Goal: Complete application form

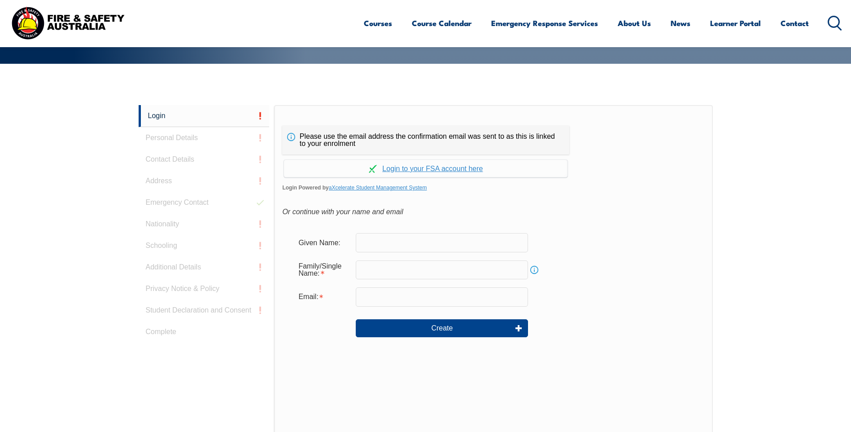
scroll to position [239, 0]
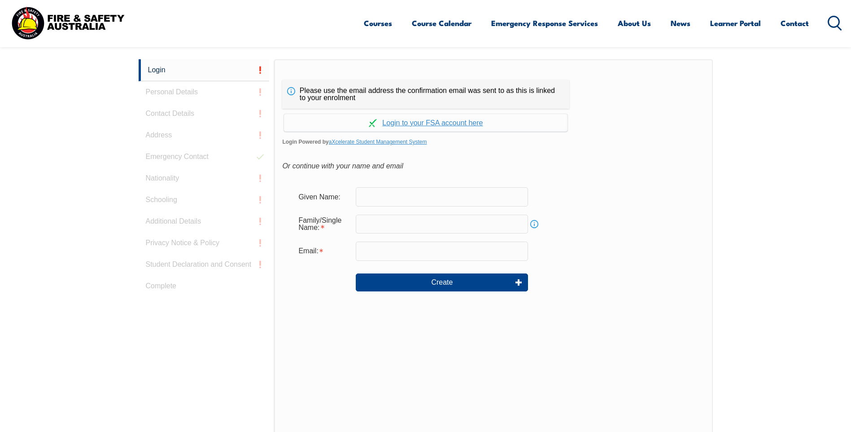
click at [385, 198] on input "text" at bounding box center [442, 196] width 172 height 19
type input "Charlotte"
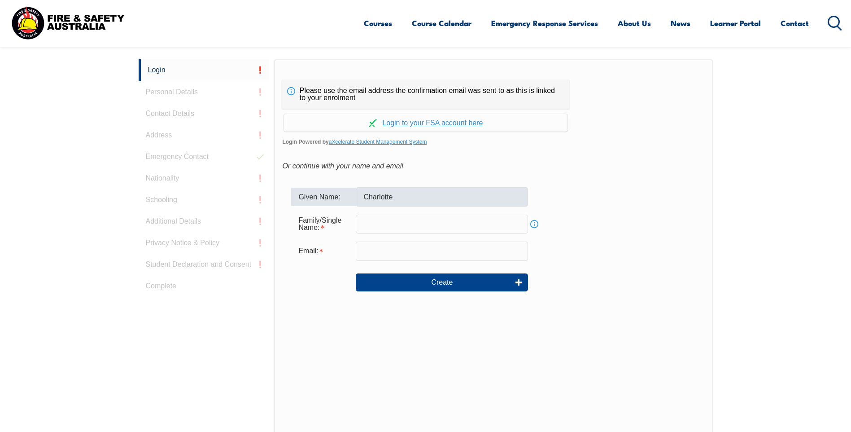
type input "[PERSON_NAME]"
type input "[EMAIL_ADDRESS][PERSON_NAME][PERSON_NAME][DOMAIN_NAME]"
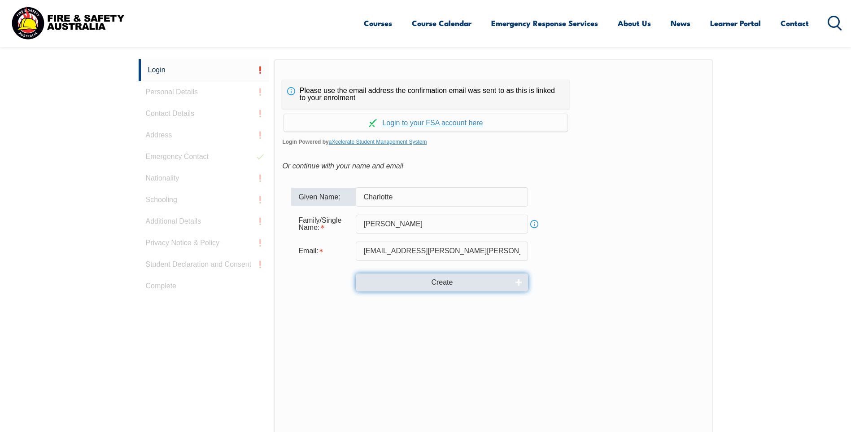
click at [446, 286] on button "Create" at bounding box center [442, 282] width 172 height 18
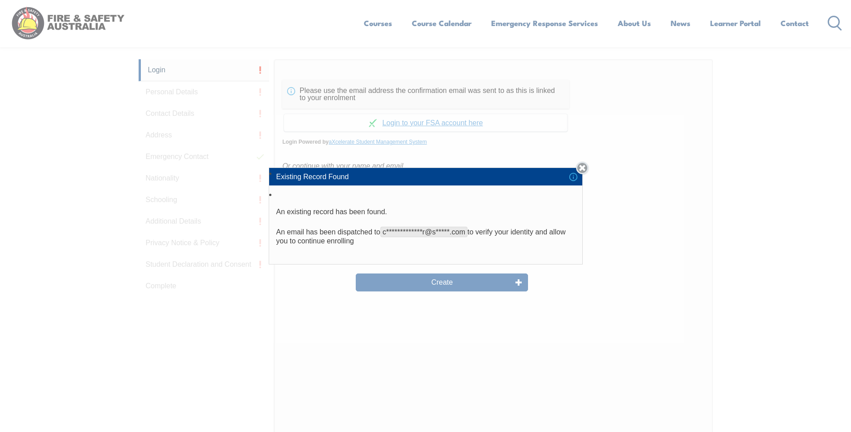
click at [584, 166] on link "Close" at bounding box center [582, 168] width 13 height 13
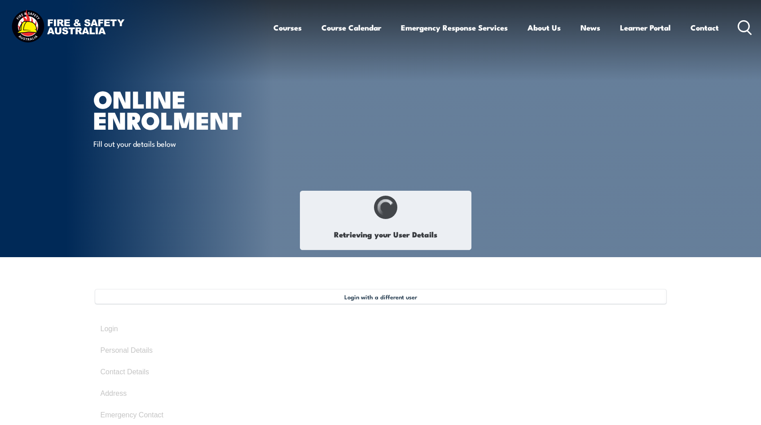
type input "Charlotte"
type input "Baker"
type input "November 9, 1990"
type input "FWGWNGGSCM"
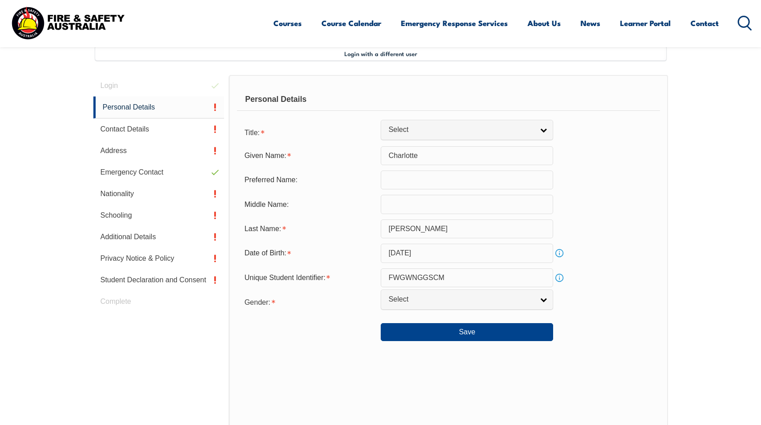
scroll to position [245, 0]
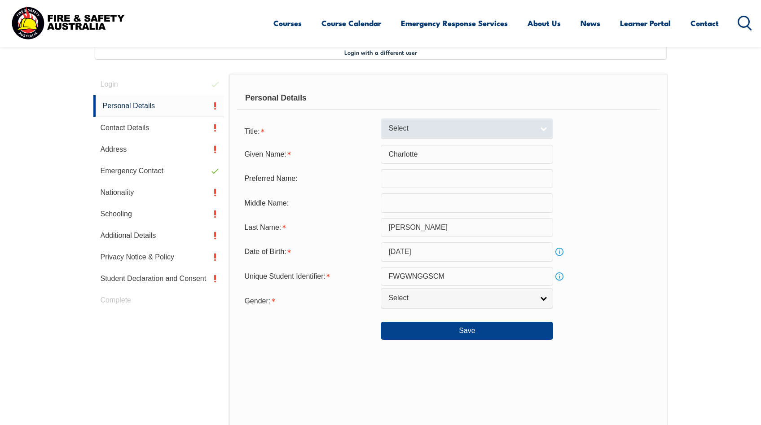
click at [405, 131] on span "Select" at bounding box center [460, 128] width 145 height 9
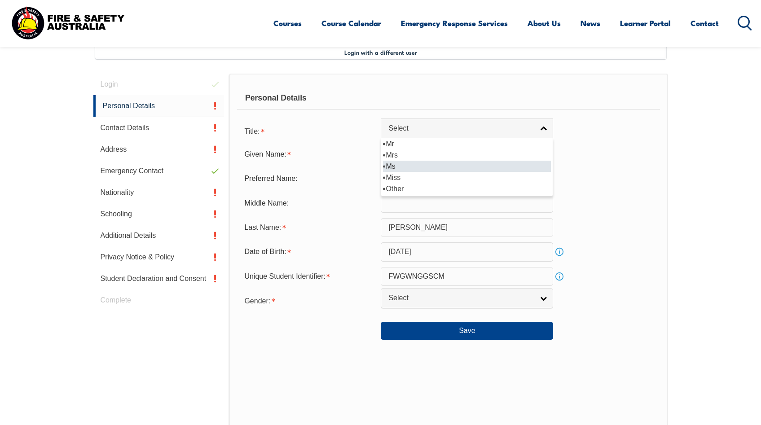
click at [395, 169] on li "Ms" at bounding box center [467, 166] width 168 height 11
select select "Ms"
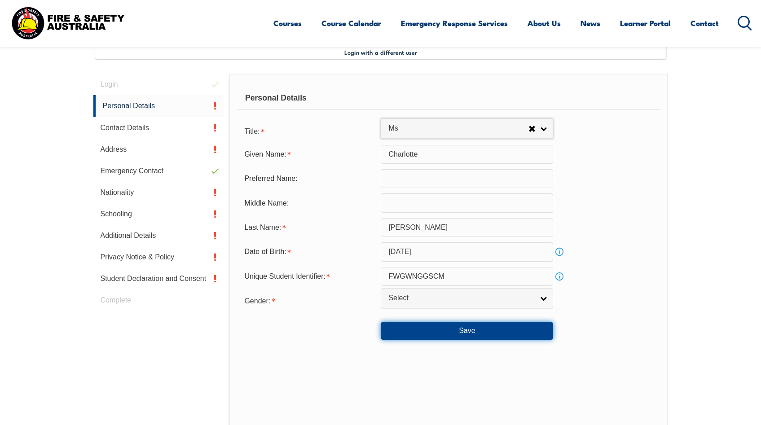
click at [460, 327] on button "Save" at bounding box center [467, 331] width 172 height 18
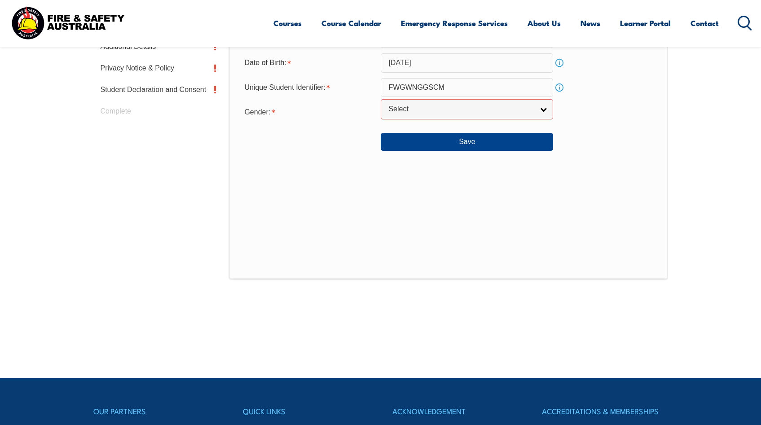
scroll to position [307, 0]
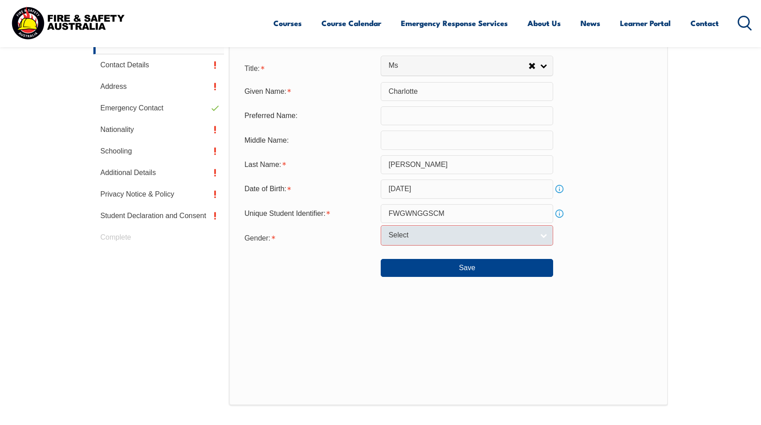
click at [392, 236] on span "Select" at bounding box center [460, 235] width 145 height 9
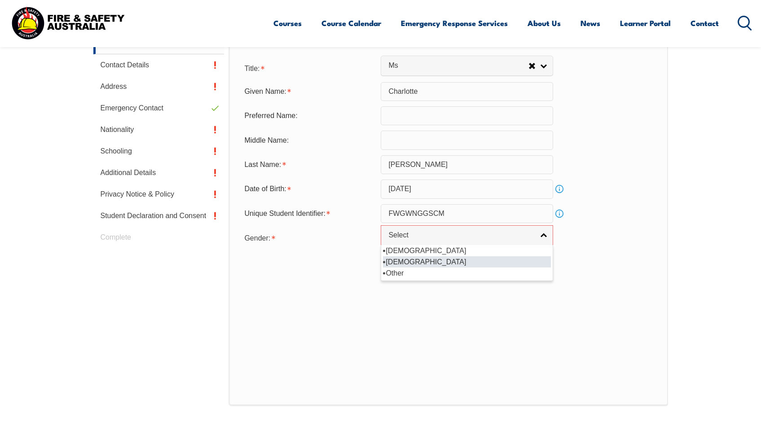
click at [394, 261] on li "[DEMOGRAPHIC_DATA]" at bounding box center [467, 261] width 168 height 11
select select "F"
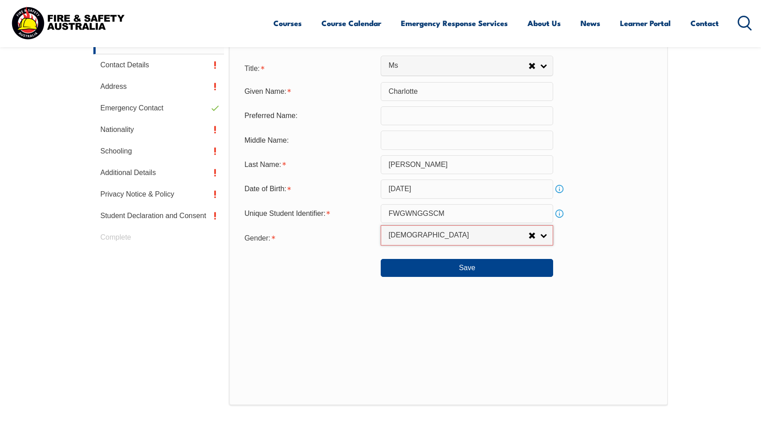
click at [451, 257] on div "Save" at bounding box center [448, 264] width 422 height 25
click at [451, 266] on button "Save" at bounding box center [467, 268] width 172 height 18
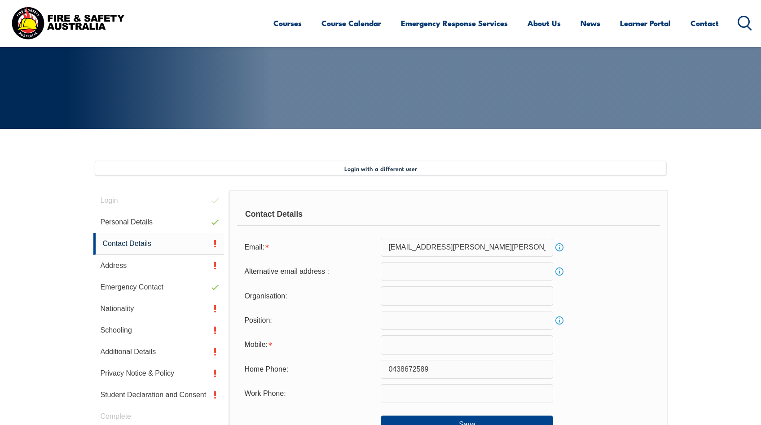
scroll to position [123, 0]
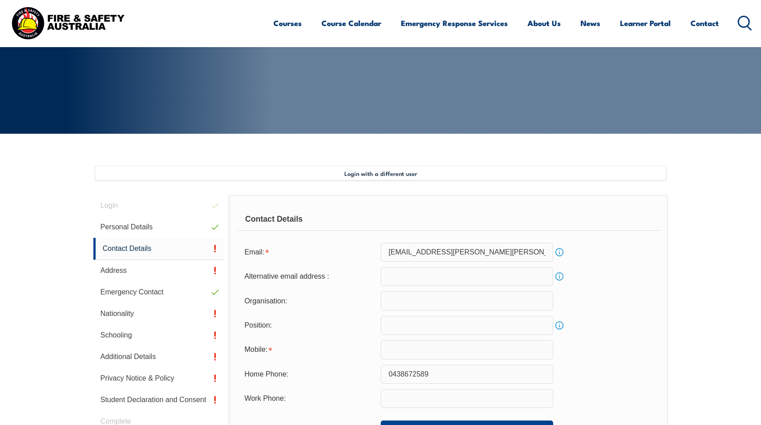
click at [389, 350] on input "text" at bounding box center [467, 349] width 172 height 19
drag, startPoint x: 450, startPoint y: 372, endPoint x: 357, endPoint y: 371, distance: 93.4
click at [357, 372] on div "Home Phone: 0438672589" at bounding box center [448, 374] width 422 height 19
click at [393, 349] on input "text" at bounding box center [467, 349] width 172 height 19
paste input "0438672589"
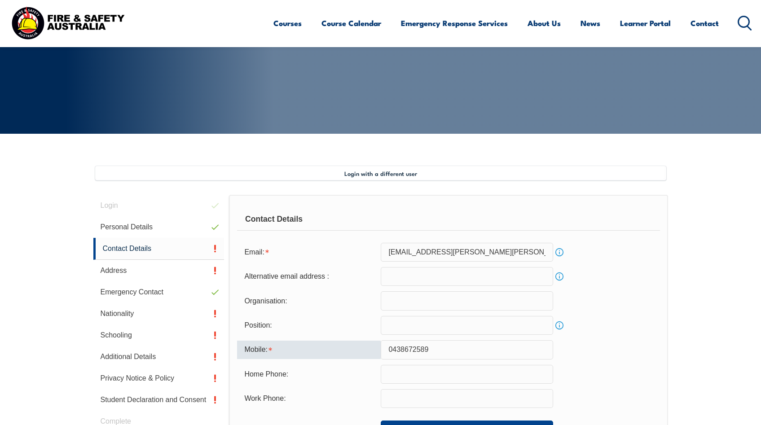
type input "0438672589"
click at [616, 360] on form "Email: charlotte.baker@santos.com Info Alternative email address : Info Organis…" at bounding box center [448, 341] width 422 height 196
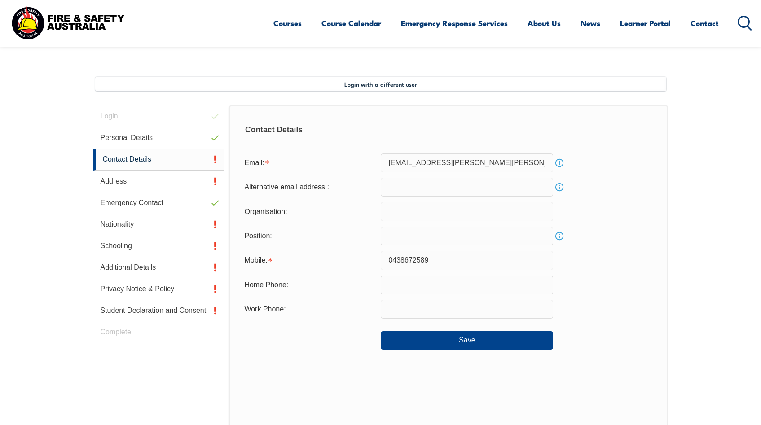
scroll to position [213, 0]
click at [479, 342] on button "Save" at bounding box center [467, 340] width 172 height 18
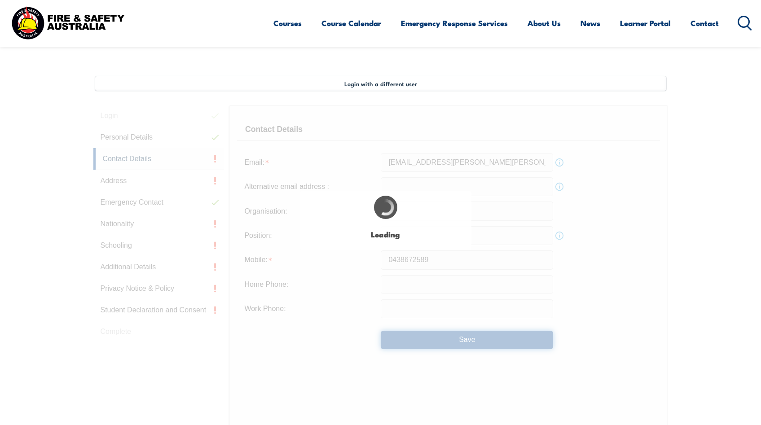
type input "0438672589"
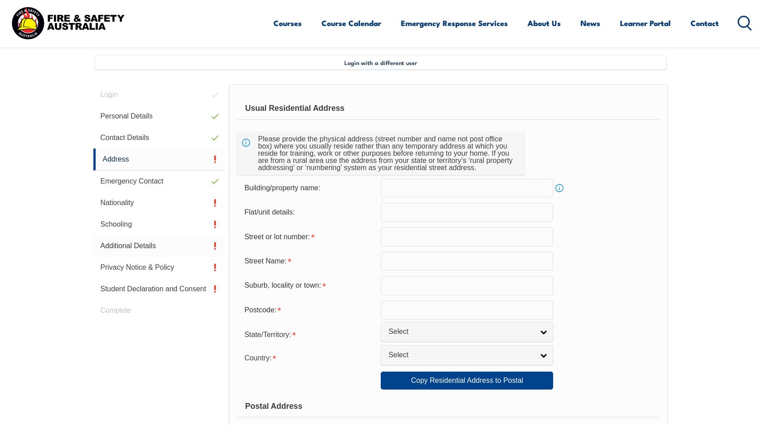
scroll to position [245, 0]
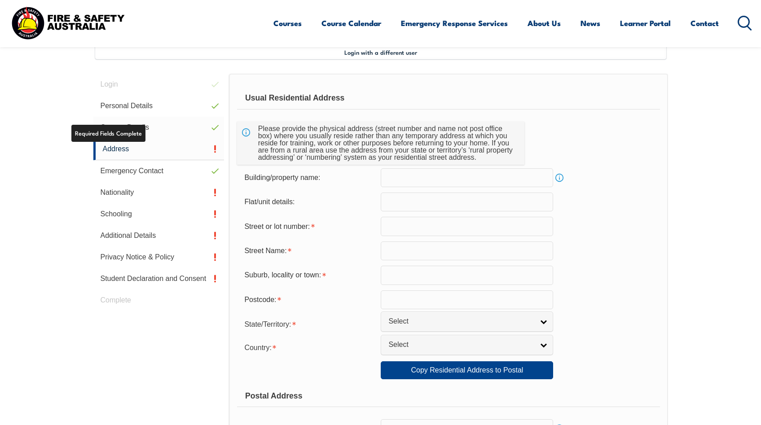
click at [148, 123] on link "Contact Details" at bounding box center [158, 128] width 131 height 22
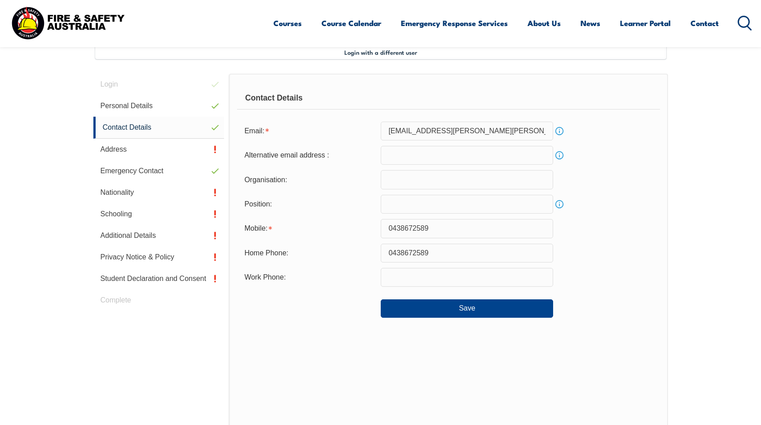
click at [418, 181] on input "text" at bounding box center [467, 179] width 172 height 19
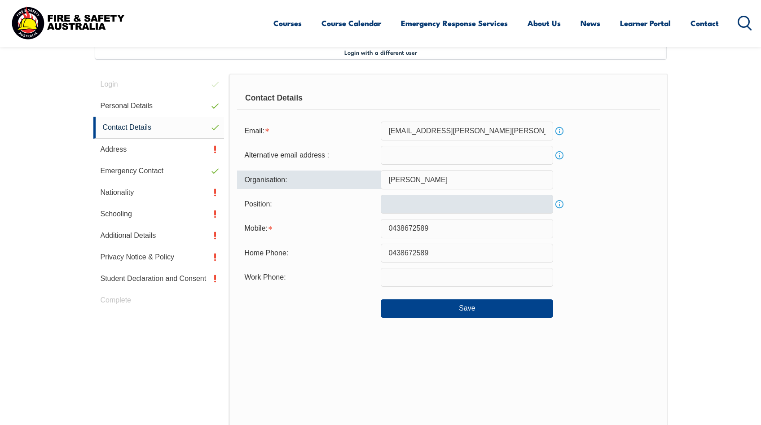
type input "Santos"
click at [390, 202] on input "text" at bounding box center [467, 204] width 172 height 19
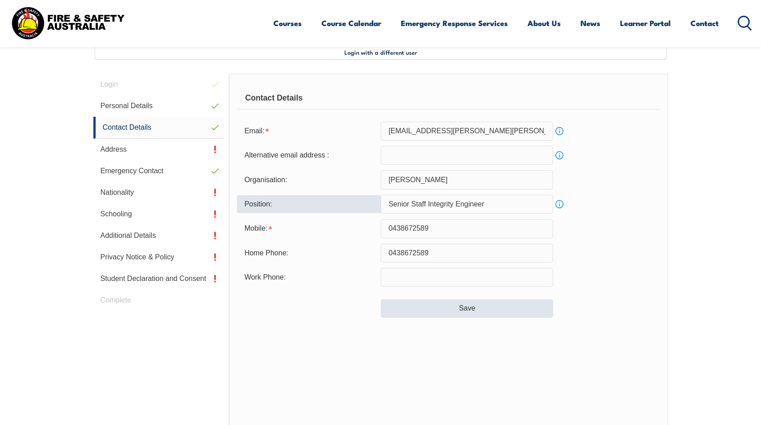
type input "Senior Staff Integrity Engineer"
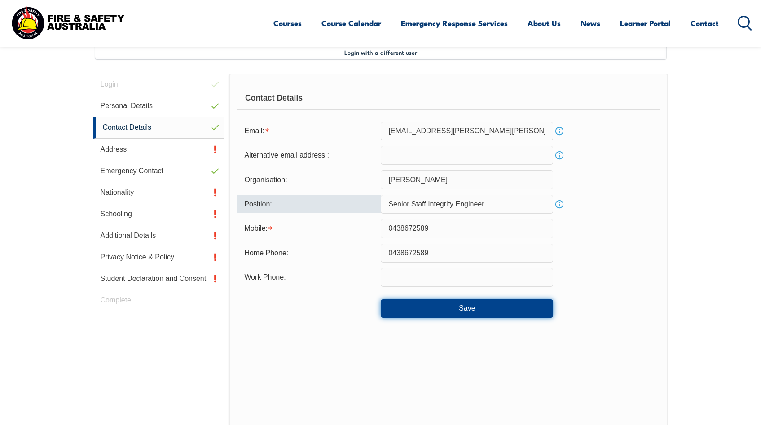
click at [461, 308] on button "Save" at bounding box center [467, 308] width 172 height 18
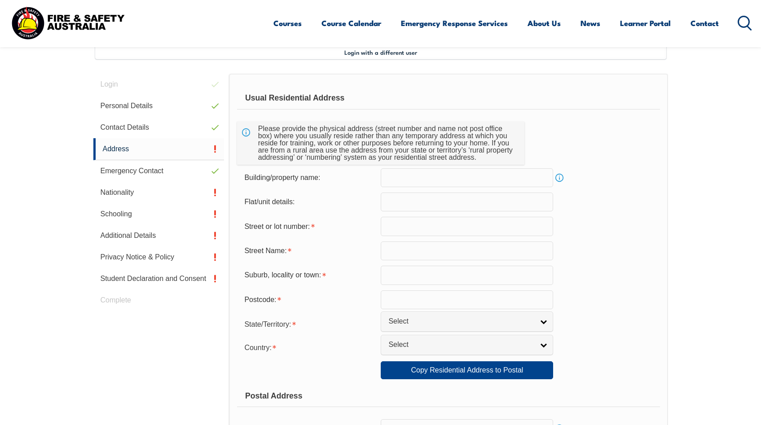
click at [405, 224] on input "text" at bounding box center [467, 226] width 172 height 19
type input "23 Hillview Roa"
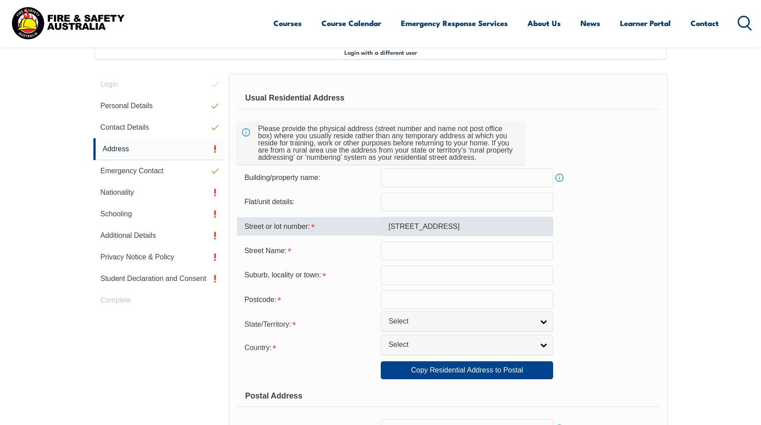
type input "Kingswood"
select select "1101"
click at [449, 229] on input "23 Hillview Roa" at bounding box center [467, 226] width 172 height 19
drag, startPoint x: 468, startPoint y: 228, endPoint x: 399, endPoint y: 228, distance: 69.1
click at [399, 228] on input "23 Hillview Roa" at bounding box center [467, 226] width 172 height 19
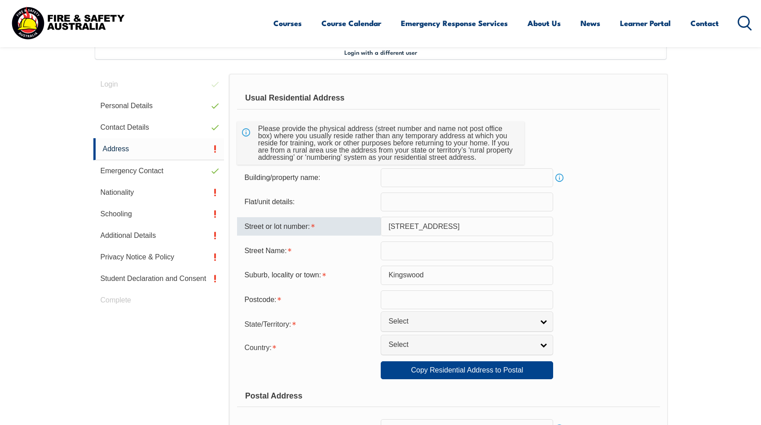
click at [391, 251] on input "text" at bounding box center [467, 250] width 172 height 19
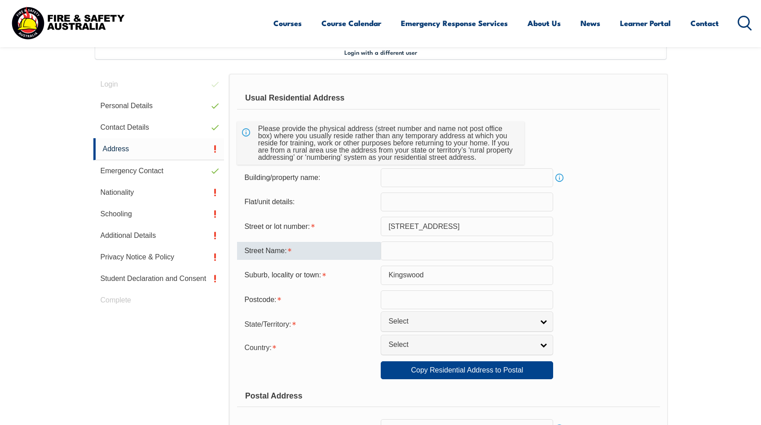
type input "G"
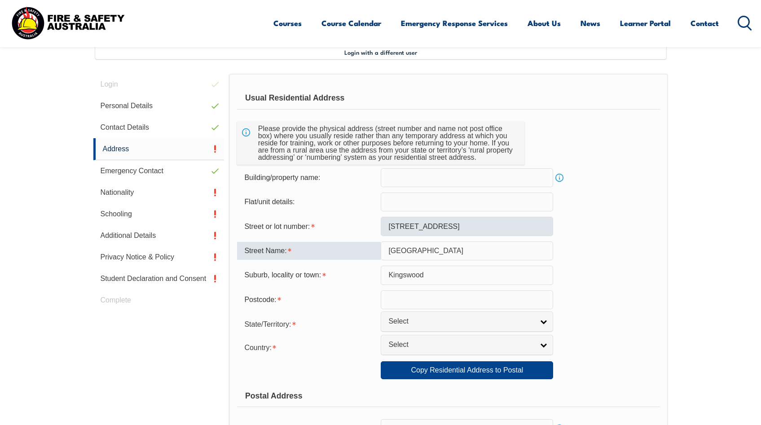
type input "Hillview Road"
click at [394, 229] on input "23 Hillview Roa" at bounding box center [467, 226] width 172 height 19
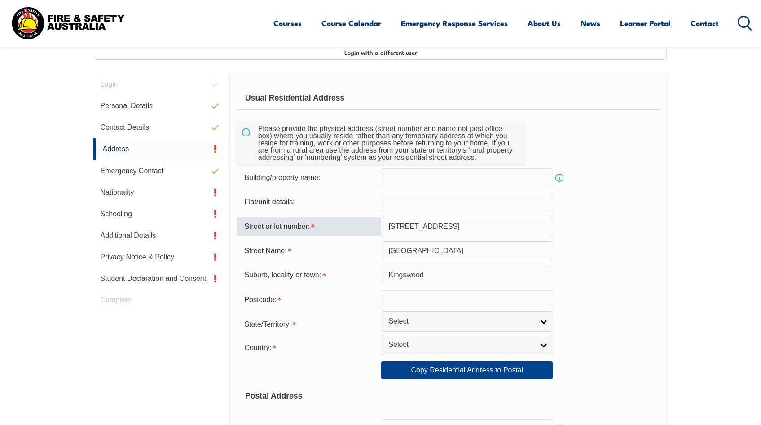
click at [394, 229] on input "23 Hillview Roa" at bounding box center [467, 226] width 172 height 19
click at [388, 223] on input "23 Hillview Roa" at bounding box center [467, 226] width 172 height 19
click at [389, 226] on input "23 Hillview Roa" at bounding box center [467, 226] width 172 height 19
drag, startPoint x: 451, startPoint y: 227, endPoint x: 340, endPoint y: 223, distance: 110.9
click at [341, 223] on div "Street or lot number: 23 Hillview Roa" at bounding box center [448, 226] width 422 height 19
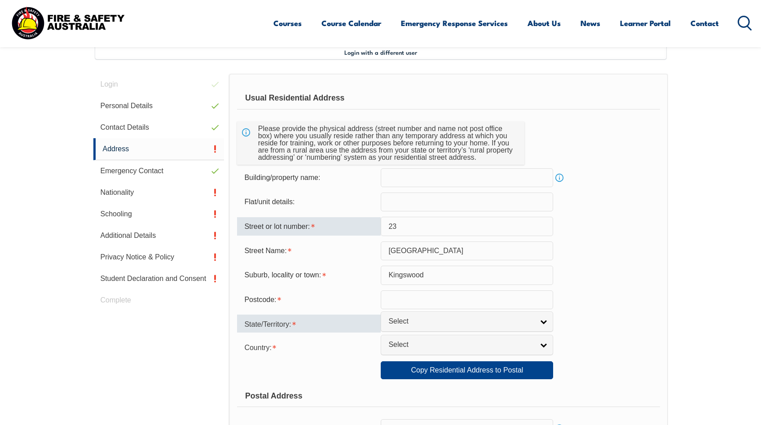
type input "23"
click at [343, 327] on div "State/Territory:" at bounding box center [309, 324] width 144 height 18
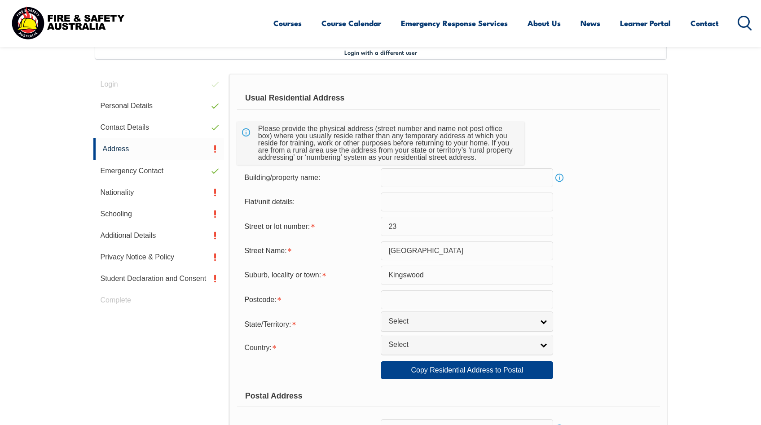
click at [410, 296] on input "text" at bounding box center [467, 299] width 172 height 19
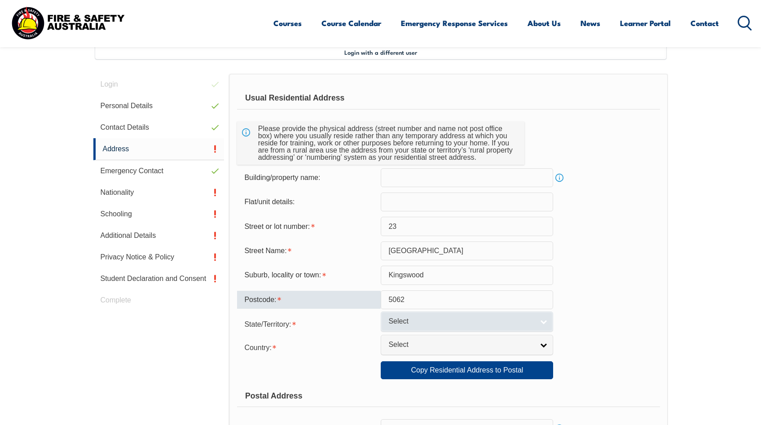
type input "5062"
click at [423, 320] on span "Select" at bounding box center [460, 321] width 145 height 9
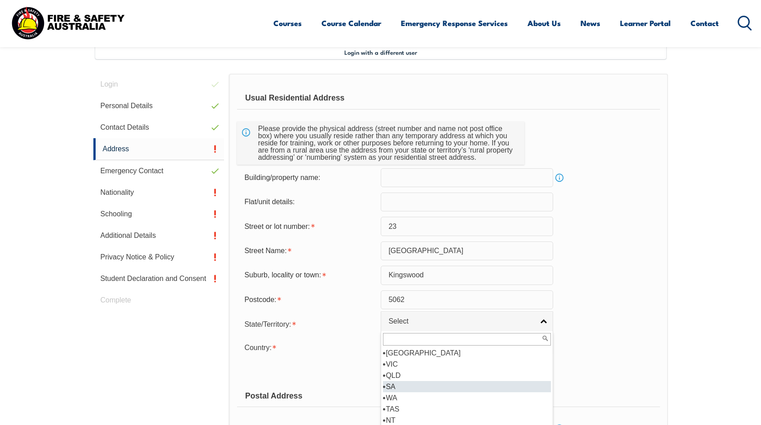
click at [401, 387] on li "SA" at bounding box center [467, 386] width 168 height 11
select select "SA"
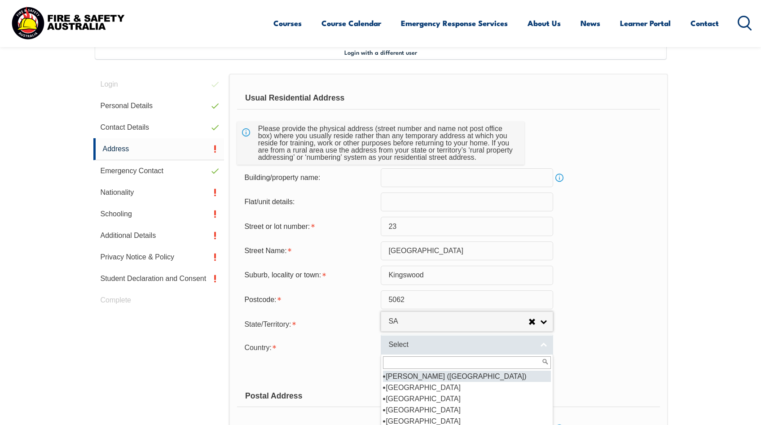
click at [408, 337] on link "Select" at bounding box center [467, 345] width 172 height 20
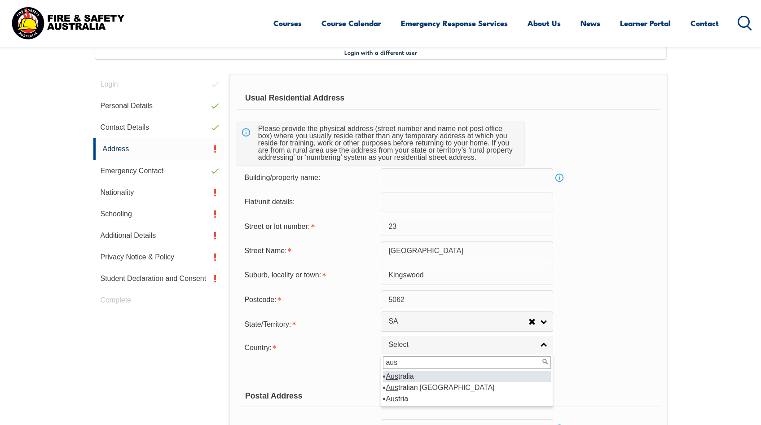
type input "aus"
click at [414, 378] on li "Aus tralia" at bounding box center [467, 376] width 168 height 11
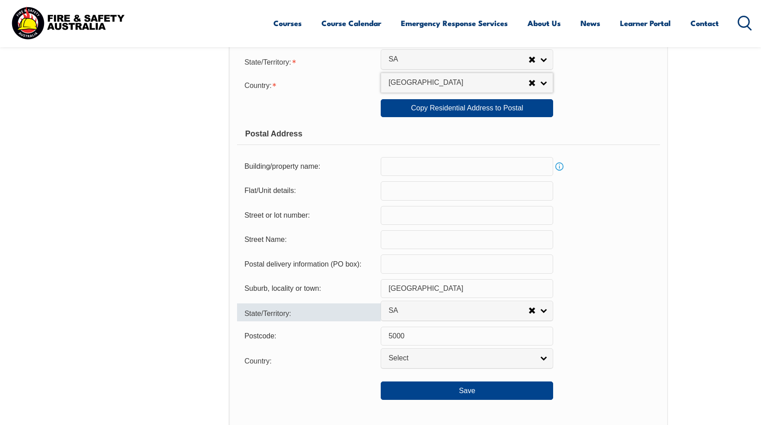
scroll to position [559, 0]
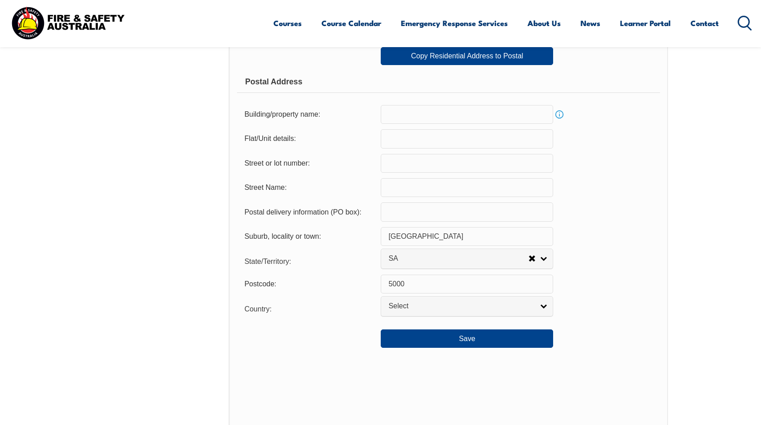
click at [398, 162] on input "text" at bounding box center [467, 163] width 172 height 19
click at [401, 140] on input "text" at bounding box center [467, 138] width 172 height 19
click at [403, 114] on input "text" at bounding box center [467, 114] width 172 height 19
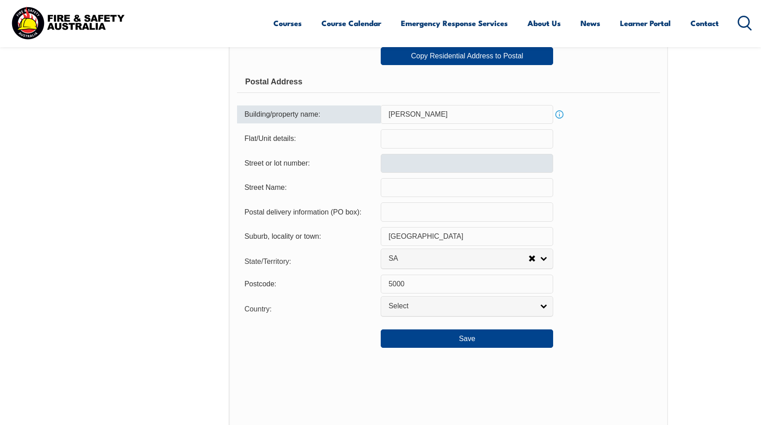
type input "Santos"
click at [426, 161] on input "text" at bounding box center [467, 163] width 172 height 19
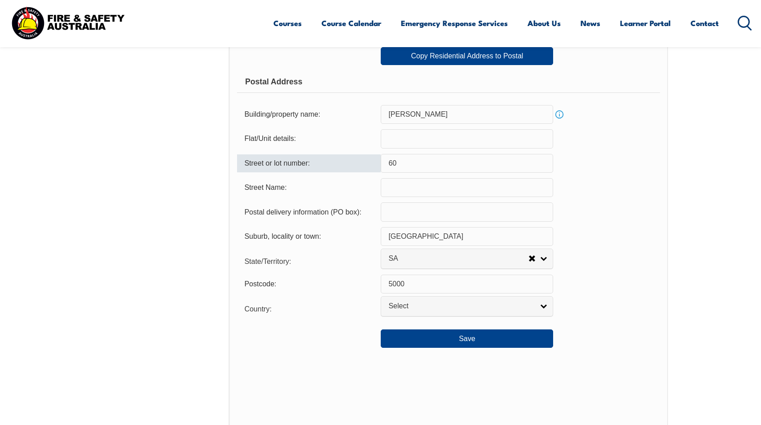
type input "60"
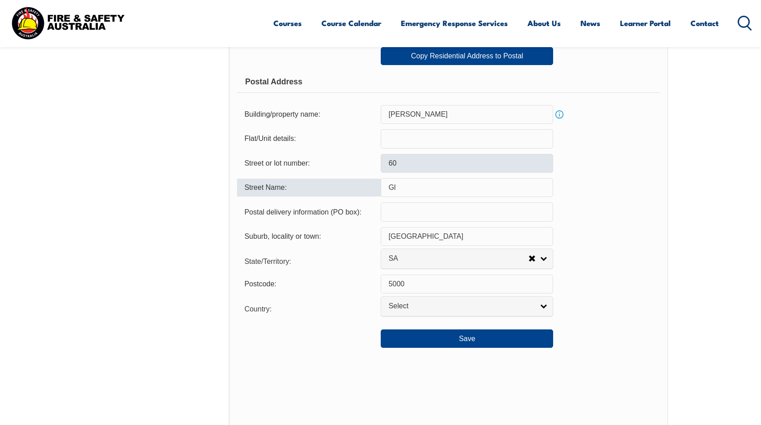
type input "G"
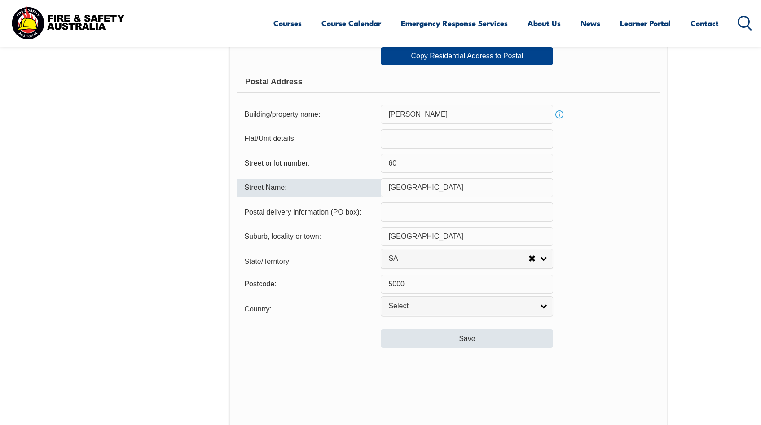
type input "Flinders Street"
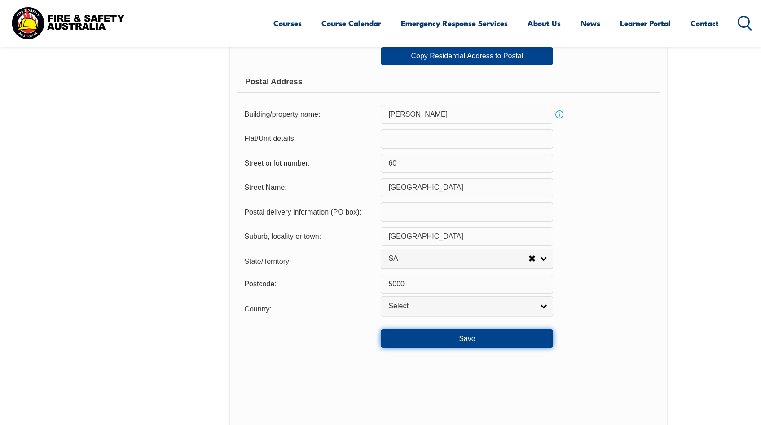
click at [443, 338] on button "Save" at bounding box center [467, 338] width 172 height 18
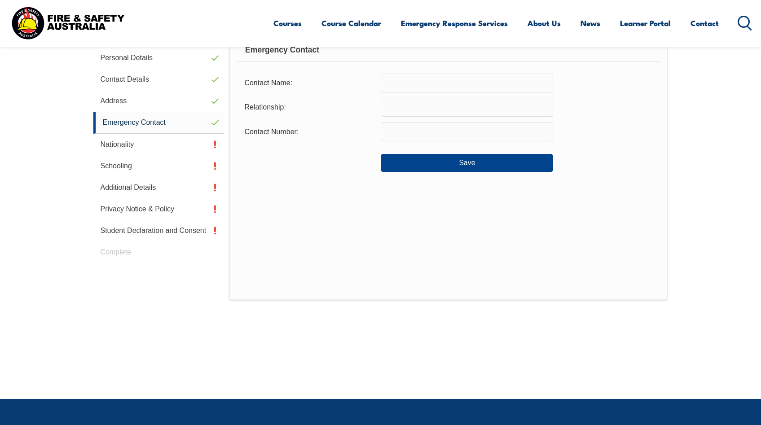
scroll to position [245, 0]
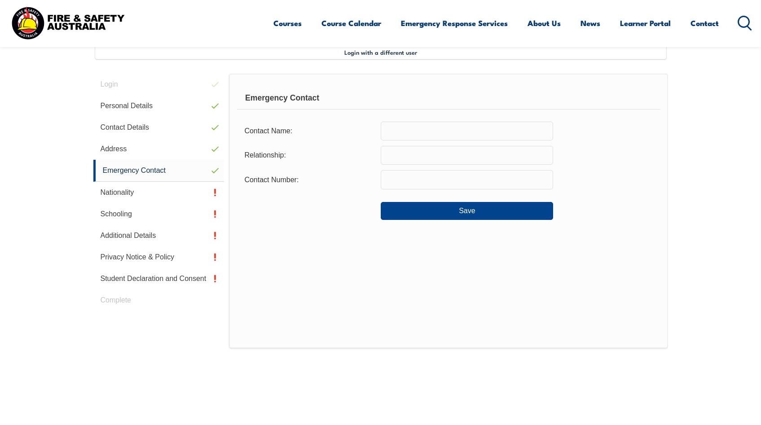
click at [429, 134] on input "text" at bounding box center [467, 131] width 172 height 19
type input "Henry Tieman"
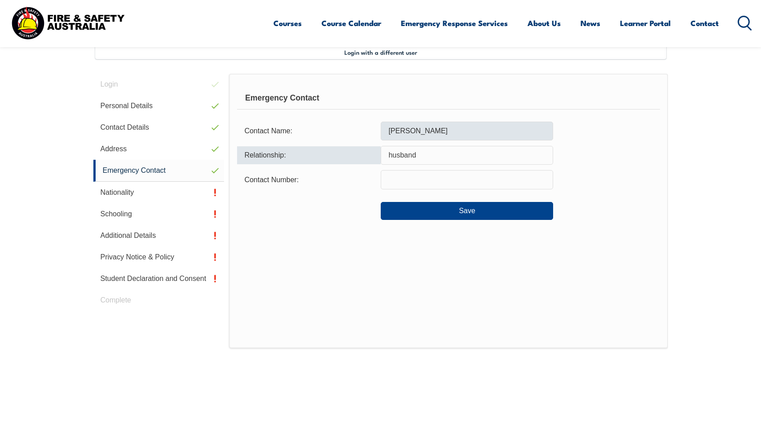
type input "husband"
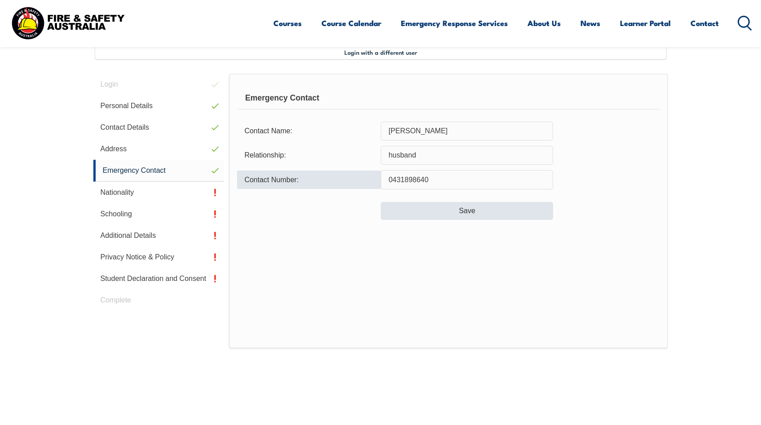
type input "0431898640"
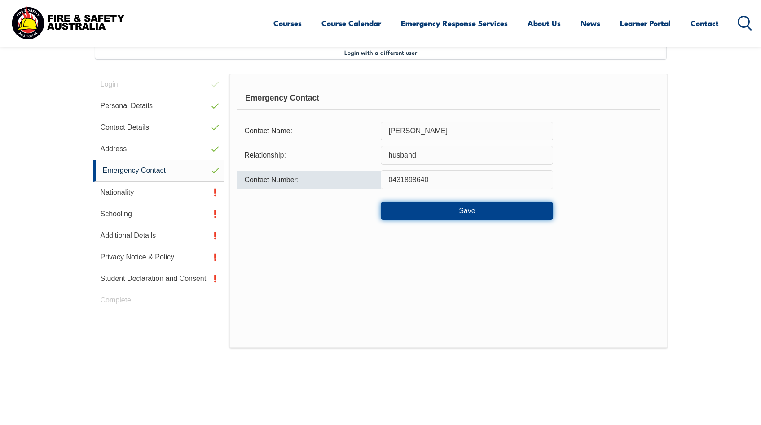
click at [415, 211] on button "Save" at bounding box center [467, 211] width 172 height 18
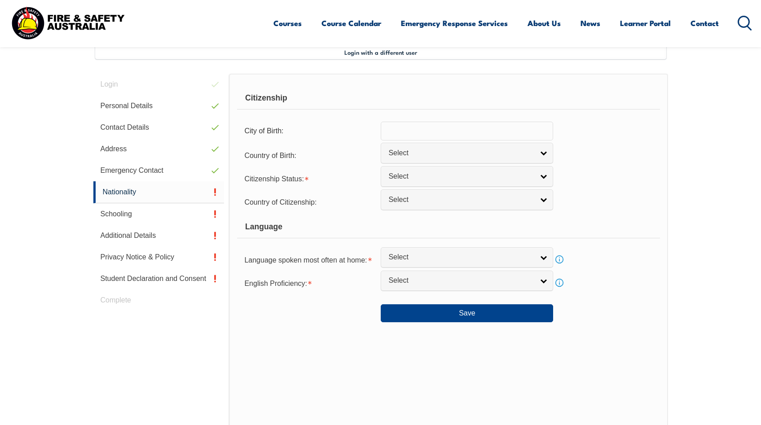
click at [420, 135] on input "text" at bounding box center [467, 131] width 172 height 19
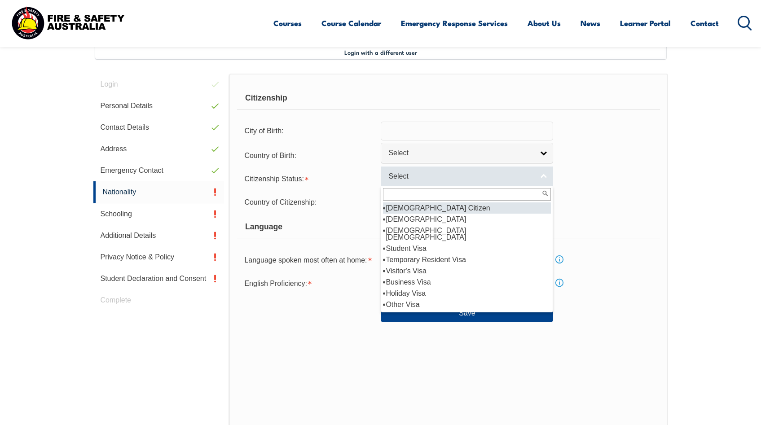
click at [406, 177] on span "Select" at bounding box center [460, 176] width 145 height 9
click at [416, 204] on li "[DEMOGRAPHIC_DATA] Citizen" at bounding box center [467, 207] width 168 height 11
select select "1"
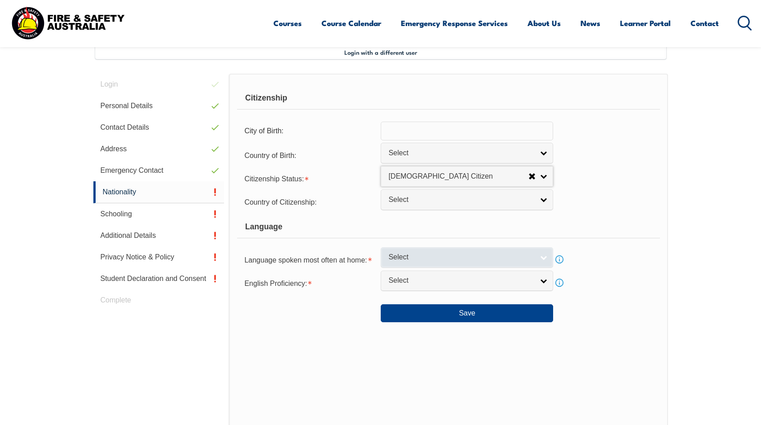
click at [425, 259] on span "Select" at bounding box center [460, 257] width 145 height 9
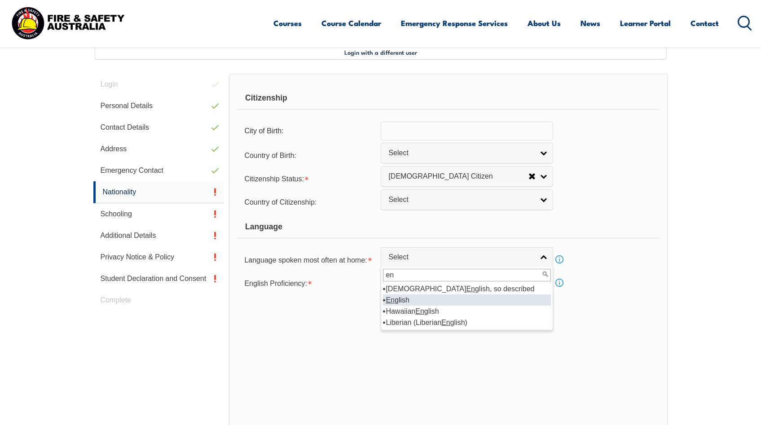
type input "en"
click at [409, 299] on li "En glish" at bounding box center [467, 299] width 168 height 11
select select "1201"
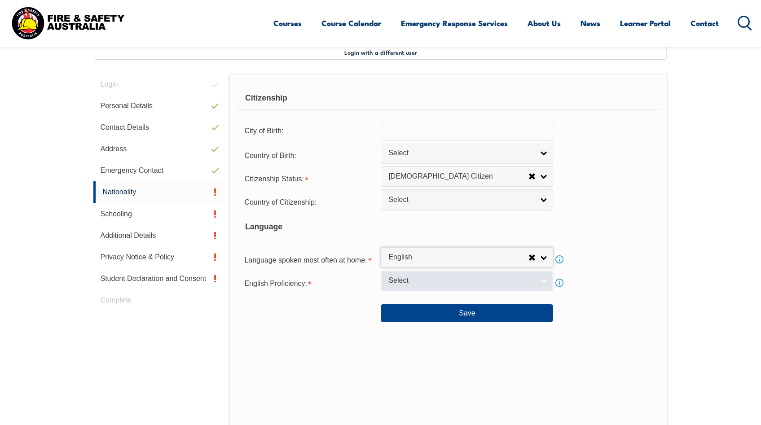
click at [423, 279] on span "Select" at bounding box center [460, 280] width 145 height 9
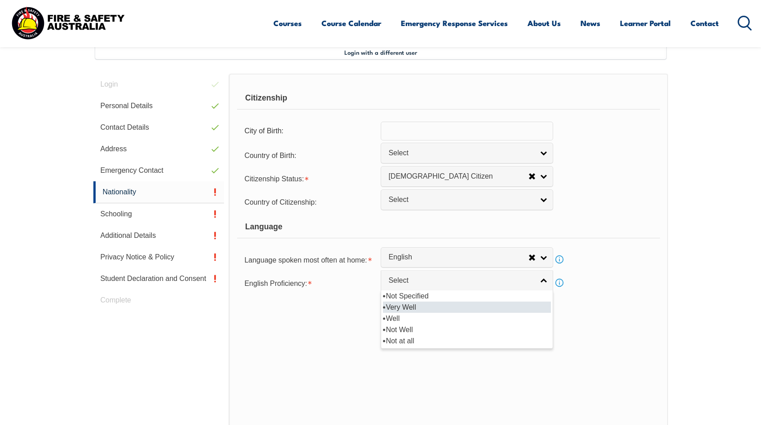
click at [412, 308] on li "Very Well" at bounding box center [467, 307] width 168 height 11
select select "1"
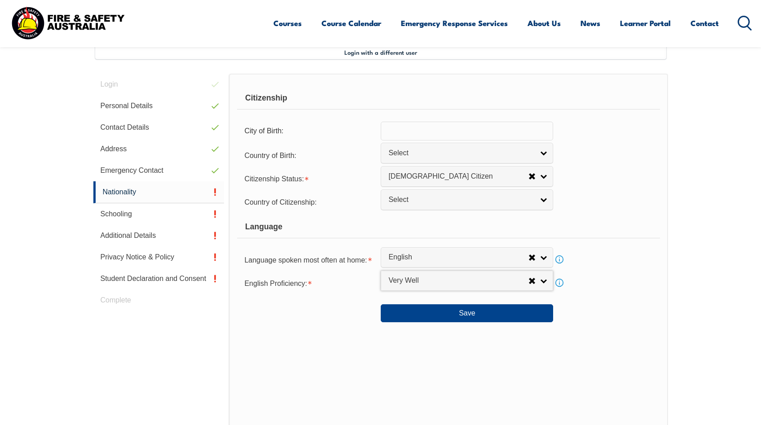
click at [322, 331] on div "Citizenship City of Birth: Country of Birth: Adelie Land (France) Afghanistan A…" at bounding box center [448, 262] width 438 height 377
click at [473, 314] on button "Save" at bounding box center [467, 313] width 172 height 18
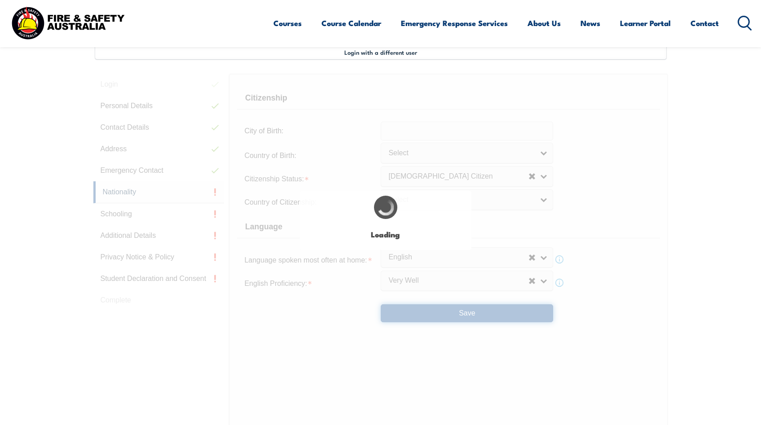
select select "false"
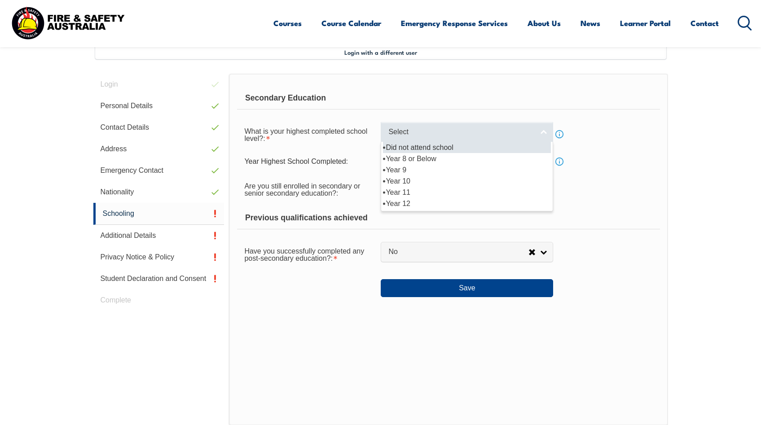
click at [425, 135] on span "Select" at bounding box center [460, 131] width 145 height 9
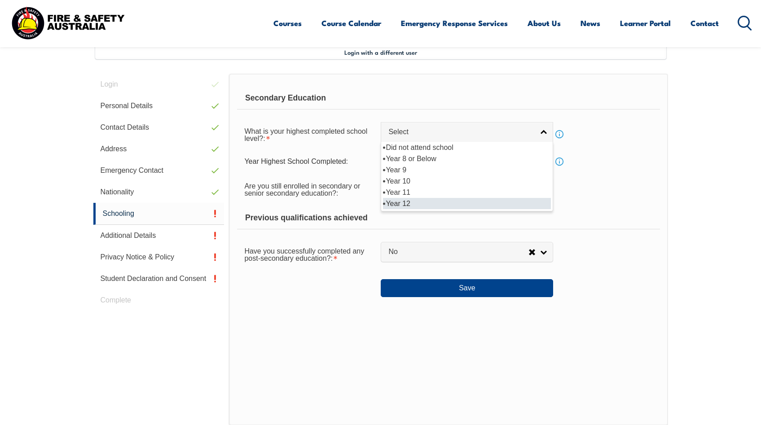
click at [395, 204] on li "Year 12" at bounding box center [467, 203] width 168 height 11
select select "12"
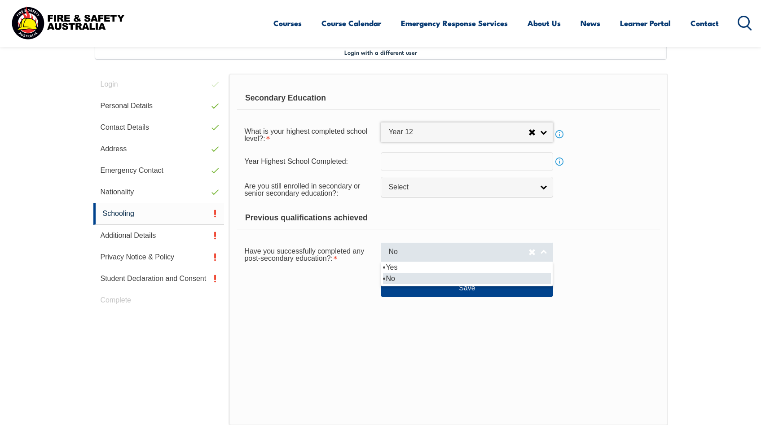
click at [395, 247] on link "No" at bounding box center [467, 252] width 172 height 20
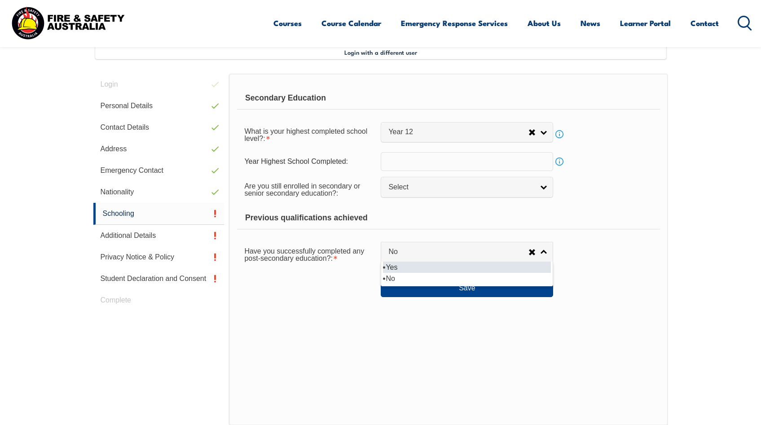
click at [397, 267] on li "Yes" at bounding box center [467, 267] width 168 height 11
select select "true"
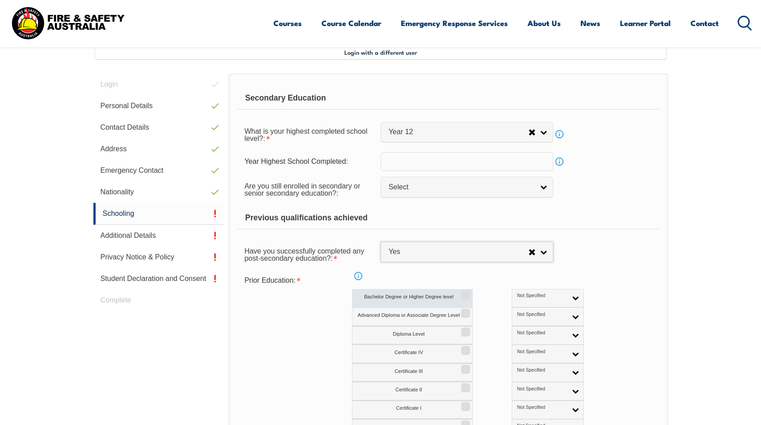
click at [445, 297] on label "Bachelor Degree or Higher Degree level" at bounding box center [412, 298] width 121 height 18
click at [461, 292] on input "Bachelor Degree or Higher Degree level" at bounding box center [463, 291] width 5 height 1
checkbox input "true"
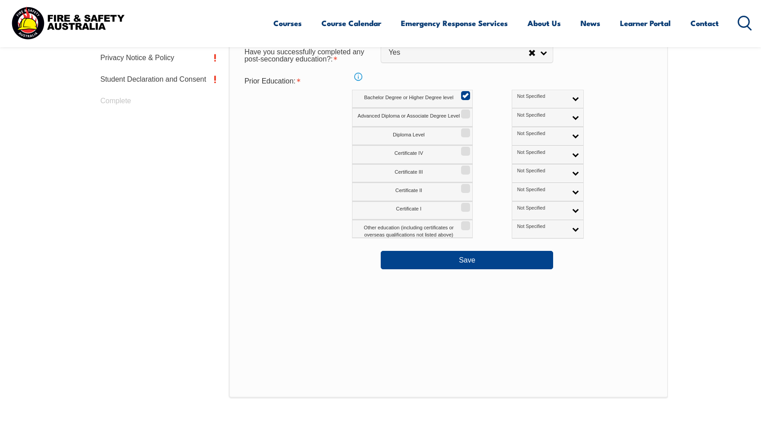
scroll to position [469, 0]
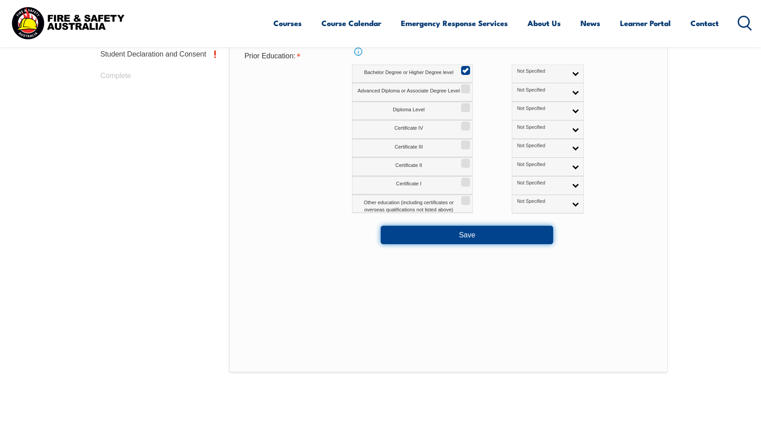
click at [472, 241] on button "Save" at bounding box center [467, 235] width 172 height 18
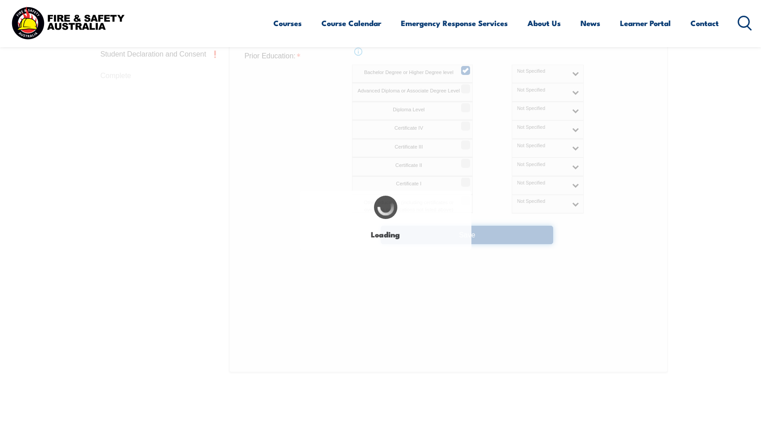
select select
select select "true"
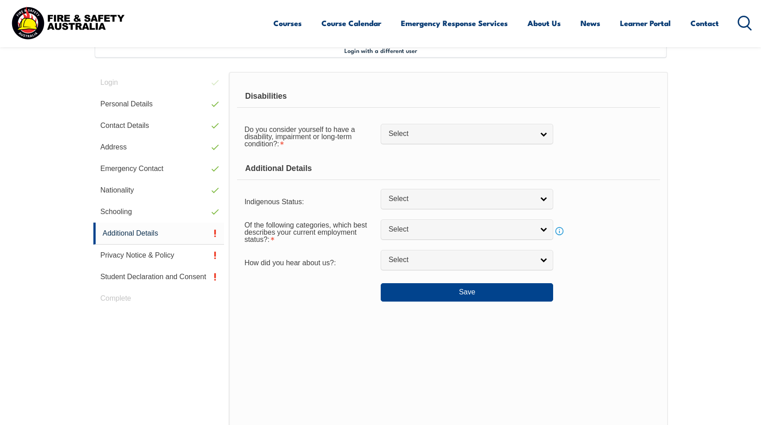
scroll to position [245, 0]
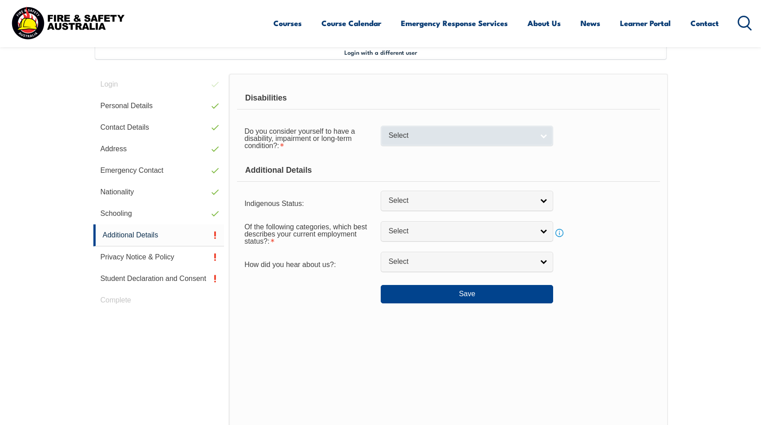
click at [415, 139] on span "Select" at bounding box center [460, 135] width 145 height 9
click at [409, 149] on li "No" at bounding box center [467, 150] width 168 height 11
select select "false"
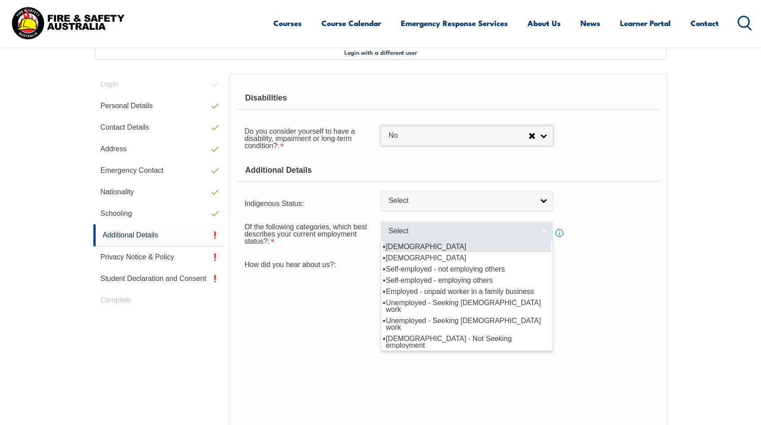
click at [427, 233] on span "Select" at bounding box center [460, 231] width 145 height 9
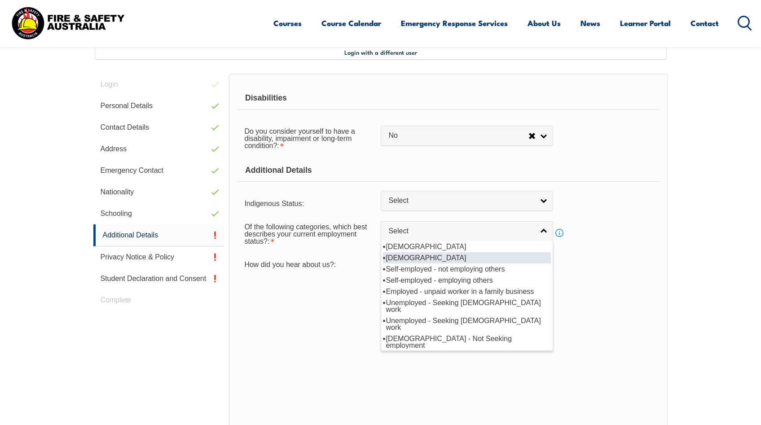
click at [425, 259] on li "[DEMOGRAPHIC_DATA]" at bounding box center [467, 257] width 168 height 11
select select "2"
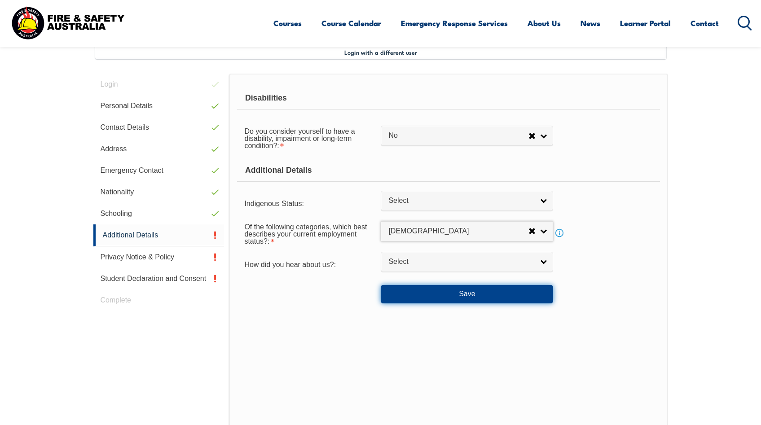
click at [450, 292] on button "Save" at bounding box center [467, 294] width 172 height 18
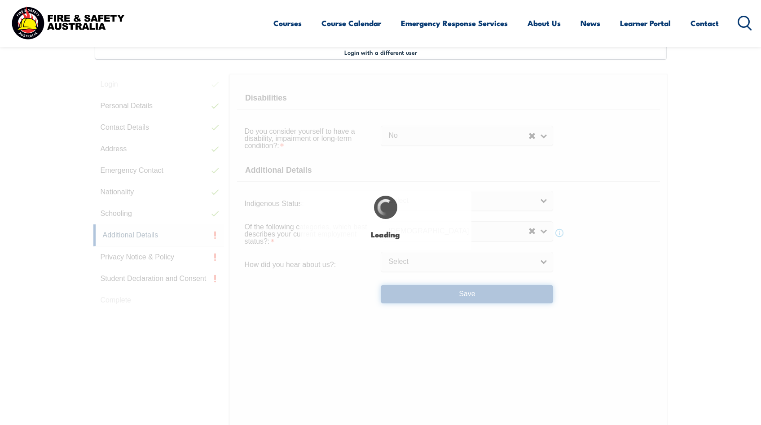
select select "false"
select select
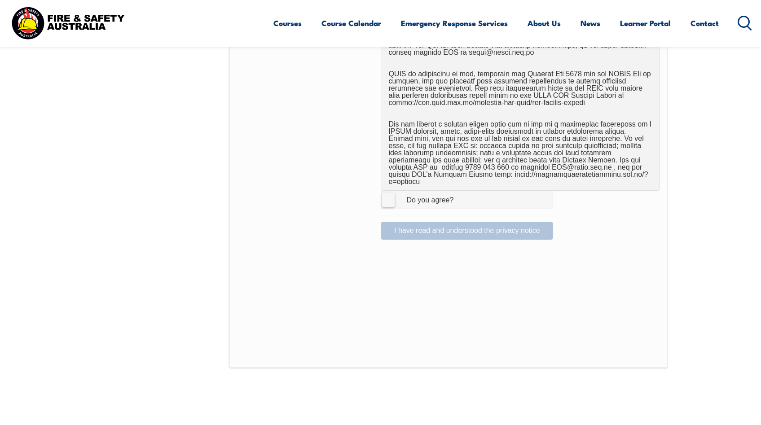
scroll to position [693, 0]
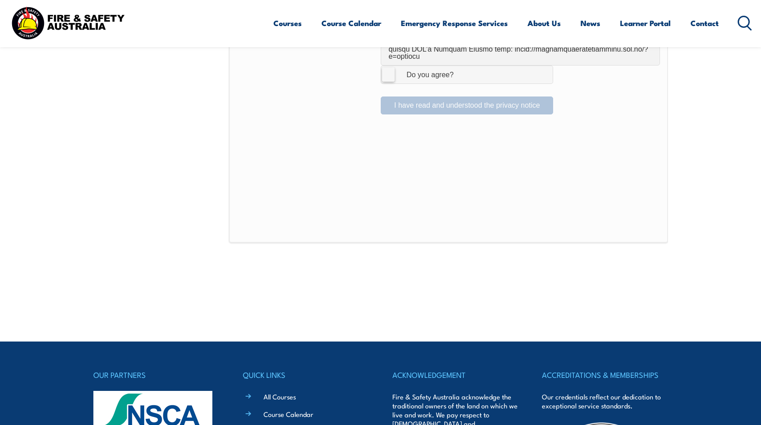
click at [386, 66] on label "I Agree Do you agree?" at bounding box center [467, 75] width 172 height 18
click at [460, 66] on input "I Agree Do you agree?" at bounding box center [467, 74] width 15 height 17
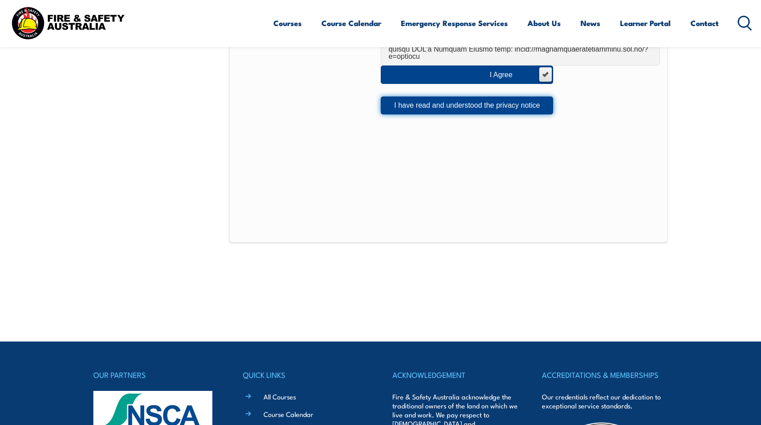
click at [448, 100] on button "I have read and understood the privacy notice" at bounding box center [467, 105] width 172 height 18
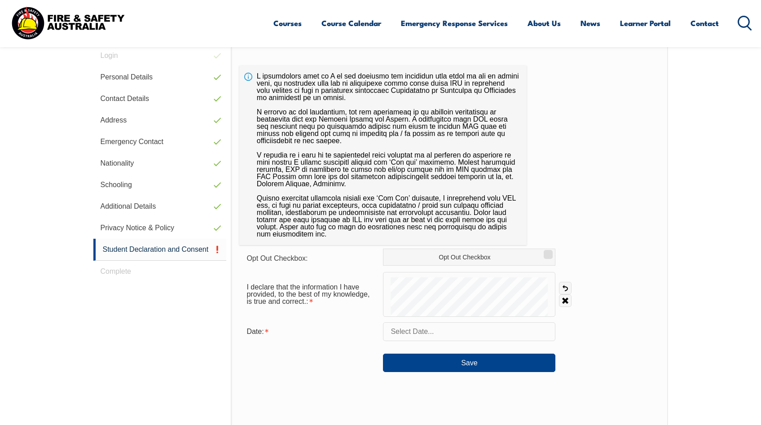
scroll to position [245, 0]
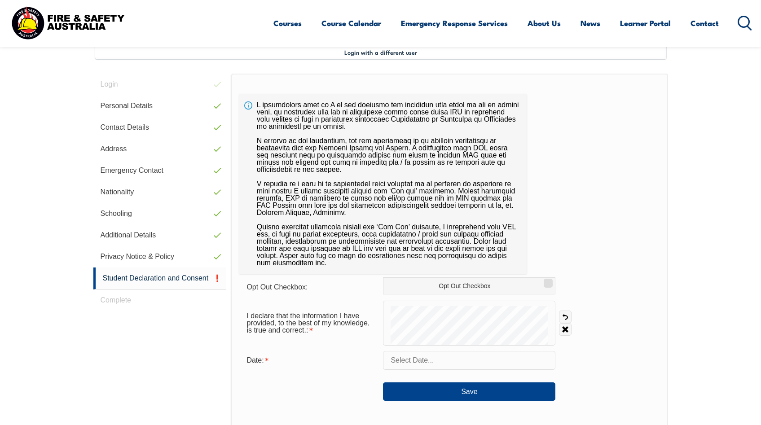
click at [423, 359] on input "text" at bounding box center [469, 360] width 172 height 19
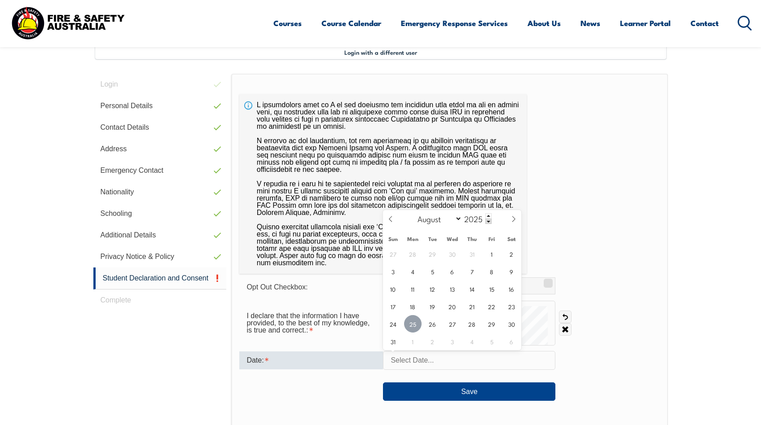
click at [414, 327] on span "25" at bounding box center [413, 324] width 18 height 18
type input "August 25, 2025"
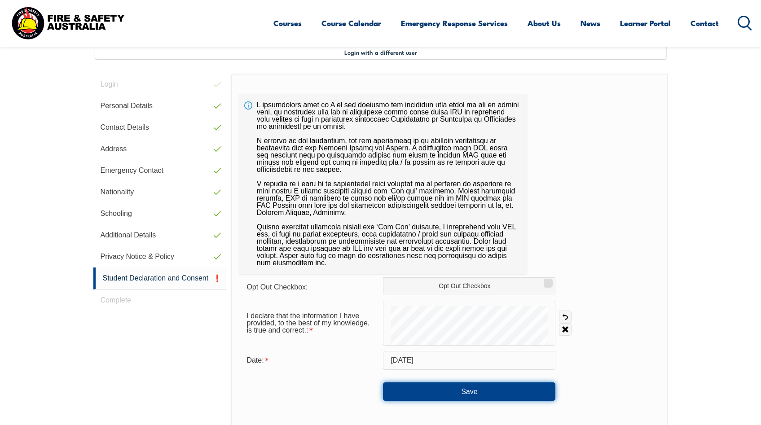
click at [451, 390] on button "Save" at bounding box center [469, 391] width 172 height 18
